Goal: Information Seeking & Learning: Find specific fact

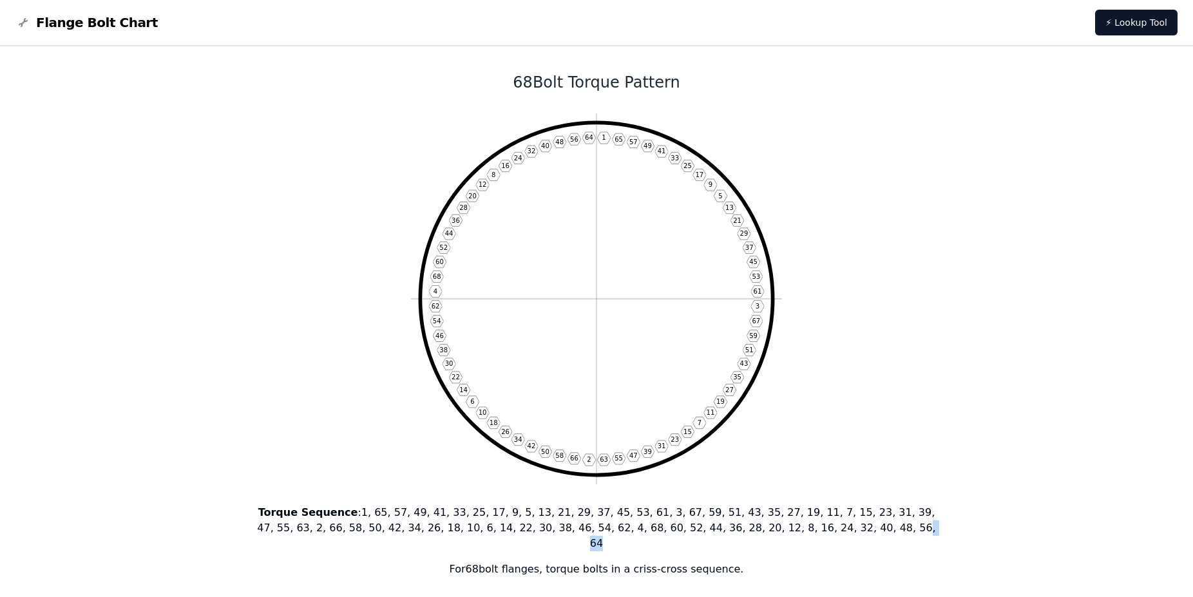
drag, startPoint x: 805, startPoint y: 528, endPoint x: 824, endPoint y: 530, distance: 18.9
click at [824, 530] on p "Torque Sequence : 1, 65, 57, 49, 41, 33, 25, 17, 9, 5, 13, 21, 29, 37, 45, 53, …" at bounding box center [597, 528] width 692 height 46
click at [828, 530] on p "Torque Sequence : 1, 65, 57, 49, 41, 33, 25, 17, 9, 5, 13, 21, 29, 37, 45, 53, …" at bounding box center [597, 528] width 692 height 46
drag, startPoint x: 575, startPoint y: 534, endPoint x: 581, endPoint y: 534, distance: 6.5
click at [581, 534] on p "Torque Sequence : 1, 65, 57, 49, 41, 33, 25, 17, 9, 5, 13, 21, 29, 37, 45, 53, …" at bounding box center [597, 528] width 692 height 46
